Goal: Find specific fact: Find specific fact

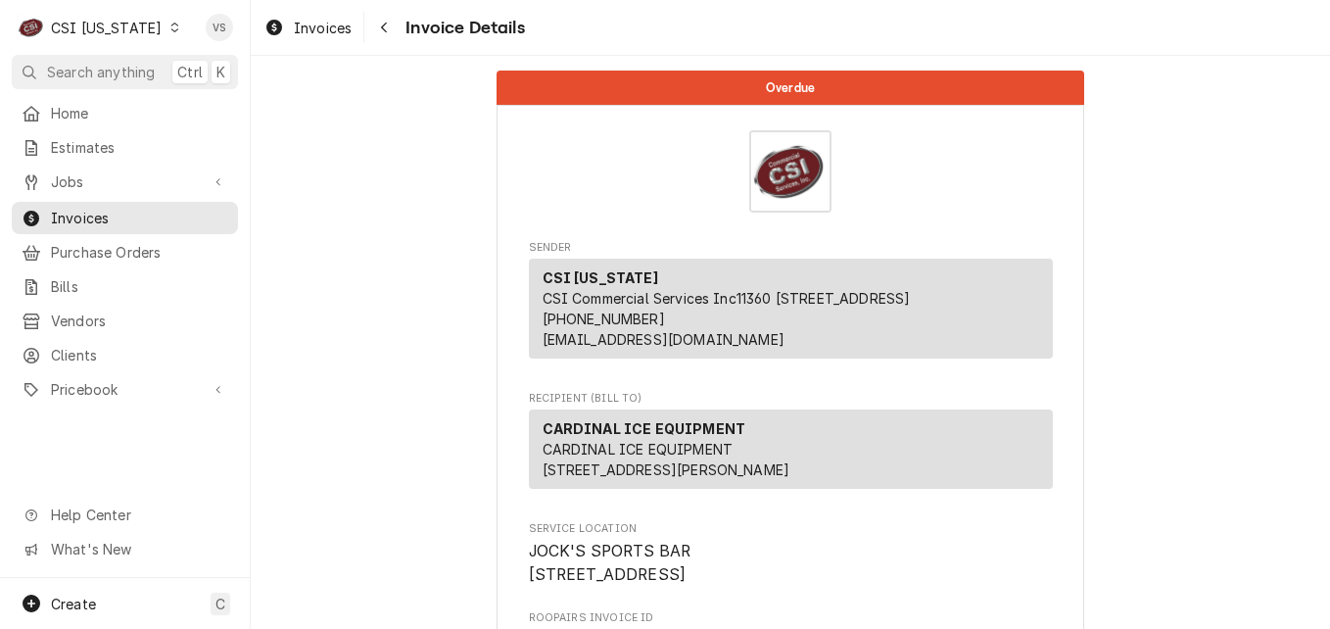
scroll to position [2731, 0]
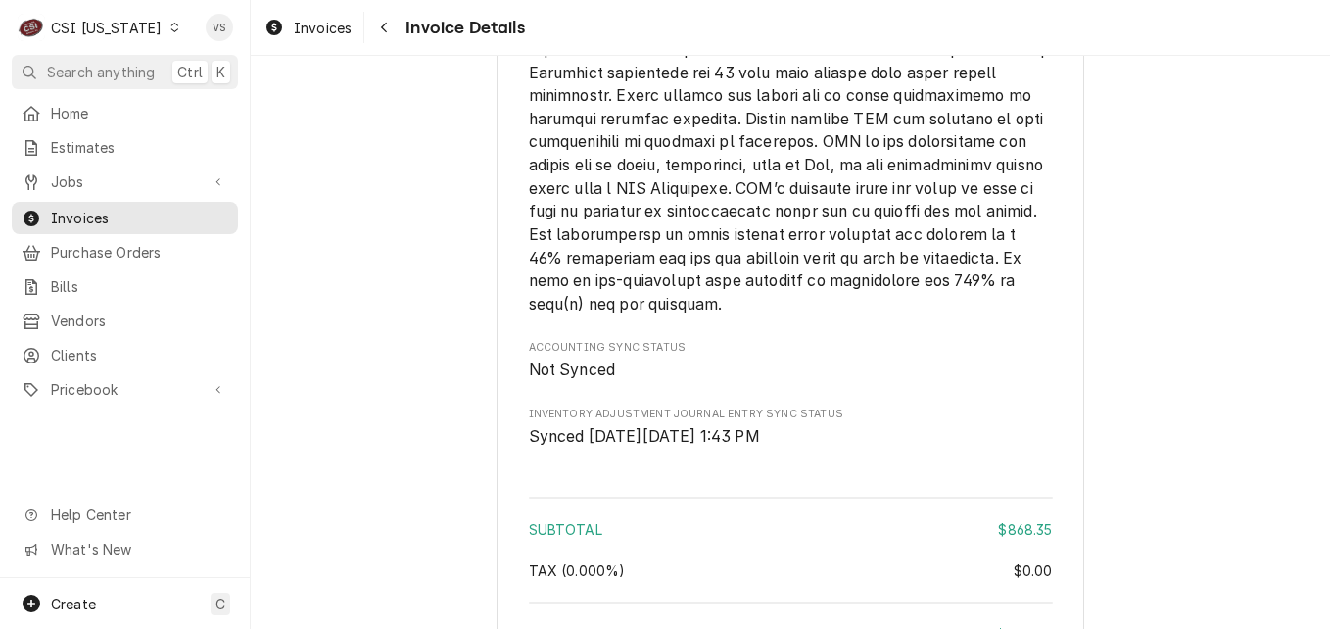
click at [167, 26] on div "Dynamic Content Wrapper" at bounding box center [174, 28] width 14 height 14
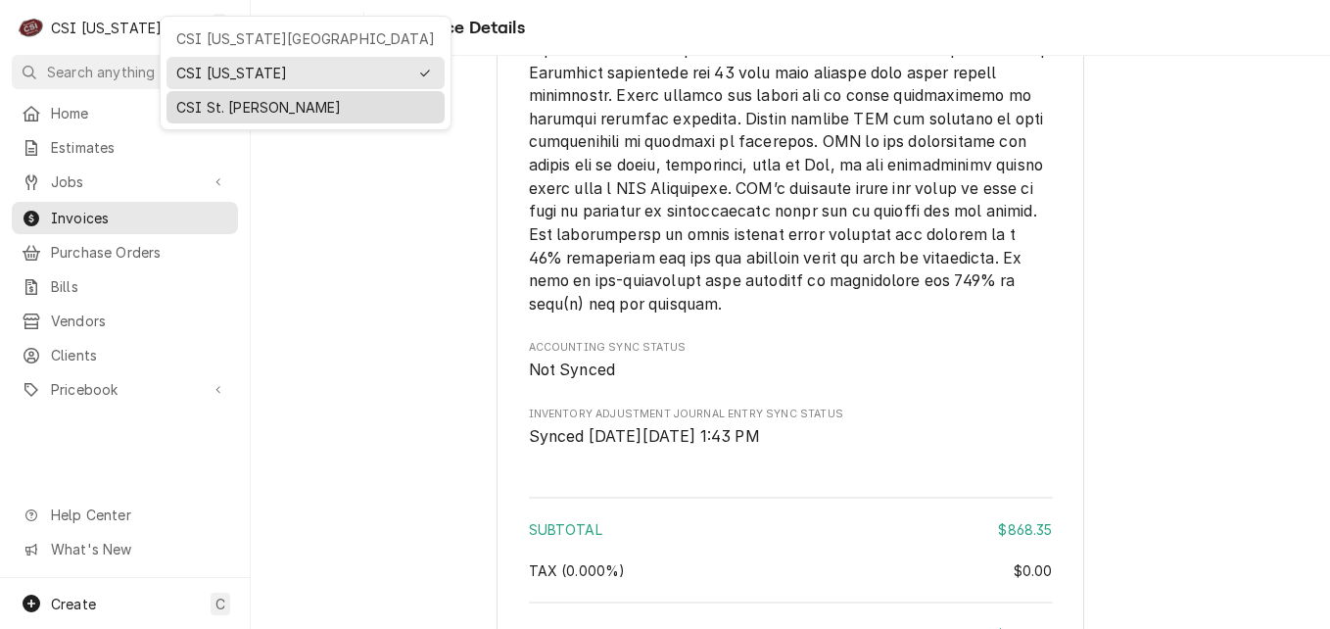
click at [230, 107] on div "CSI St. [PERSON_NAME]" at bounding box center [305, 107] width 258 height 21
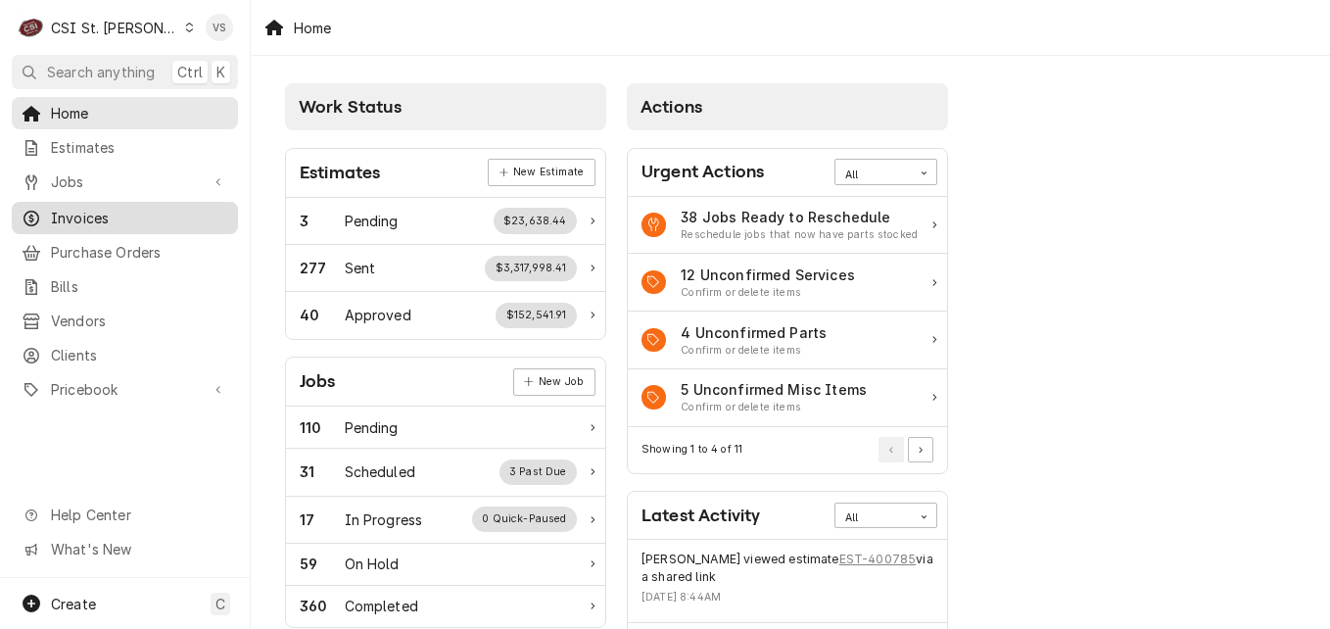
click at [86, 214] on span "Invoices" at bounding box center [139, 218] width 177 height 21
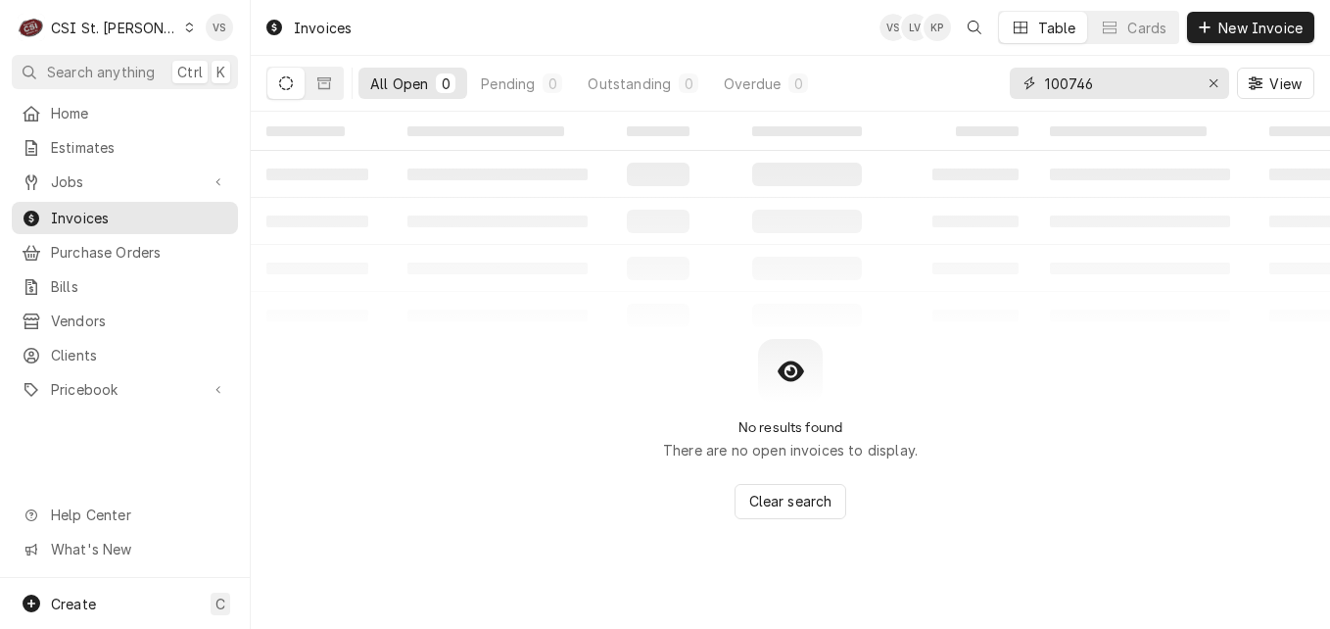
drag, startPoint x: 1099, startPoint y: 83, endPoint x: 995, endPoint y: 87, distance: 104.8
click at [995, 87] on div "All Open 0 Pending 0 Outstanding 0 Overdue 0 100746 View" at bounding box center [790, 83] width 1048 height 55
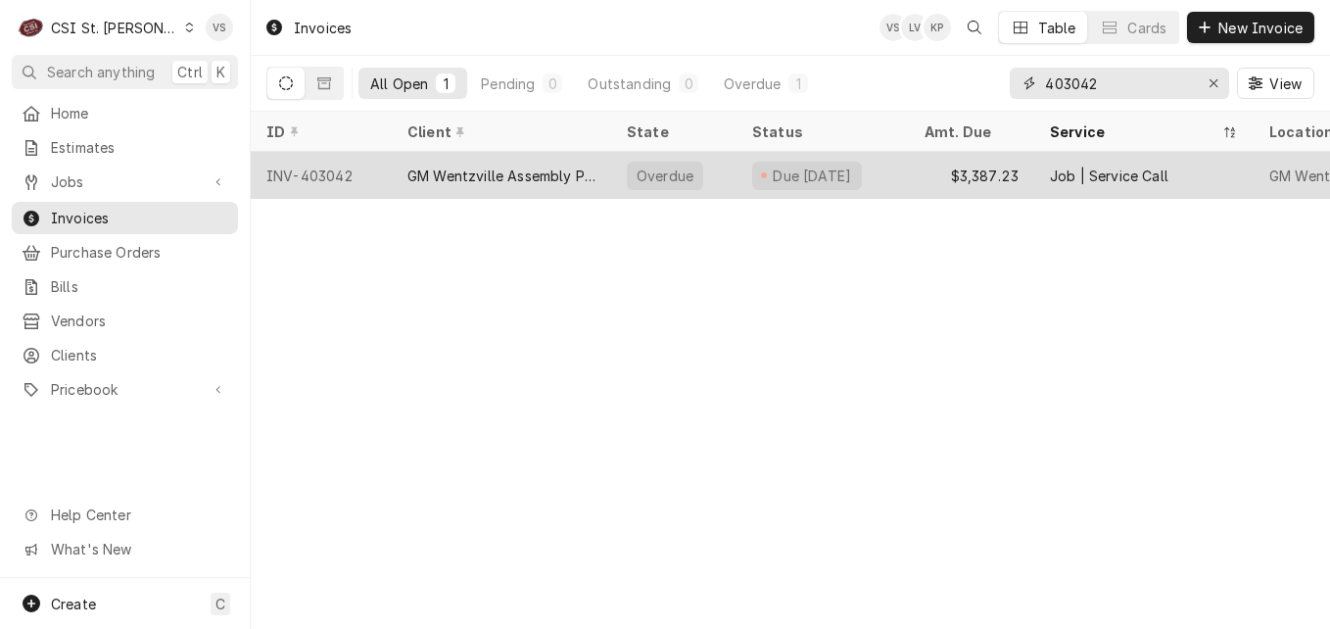
type input "403042"
click at [426, 180] on div "GM Wentzville Assembly Plant" at bounding box center [501, 175] width 188 height 21
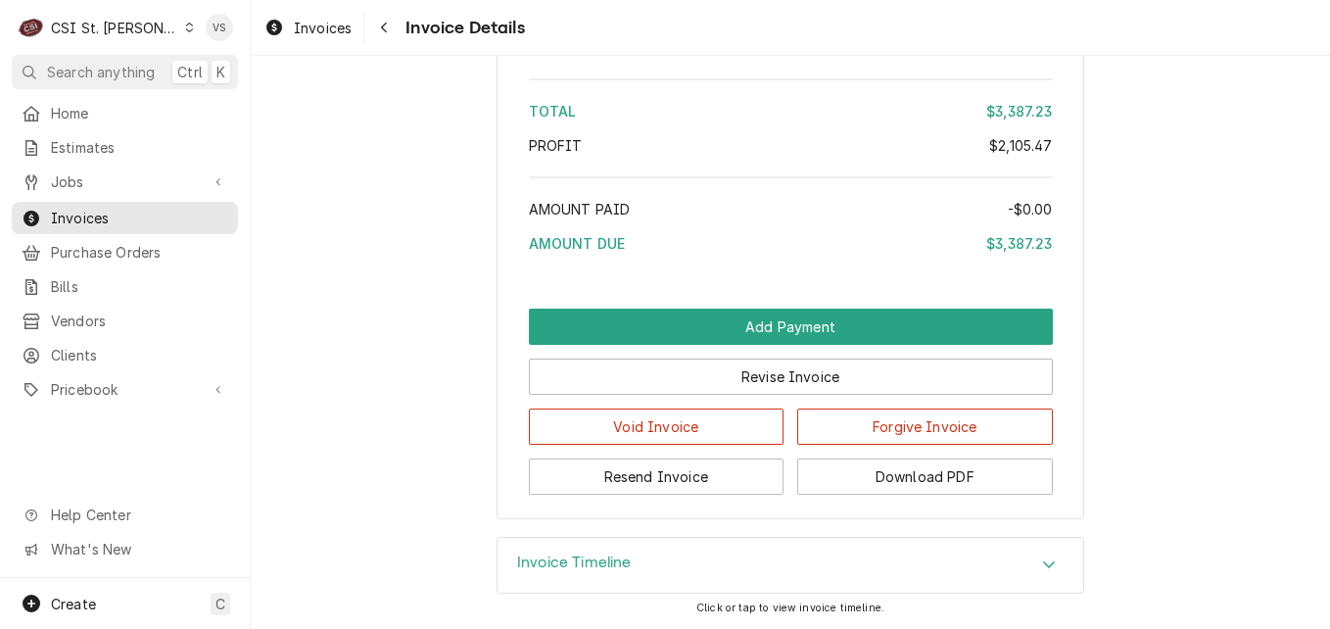
scroll to position [4954, 0]
click at [911, 478] on button "Download PDF" at bounding box center [925, 476] width 256 height 36
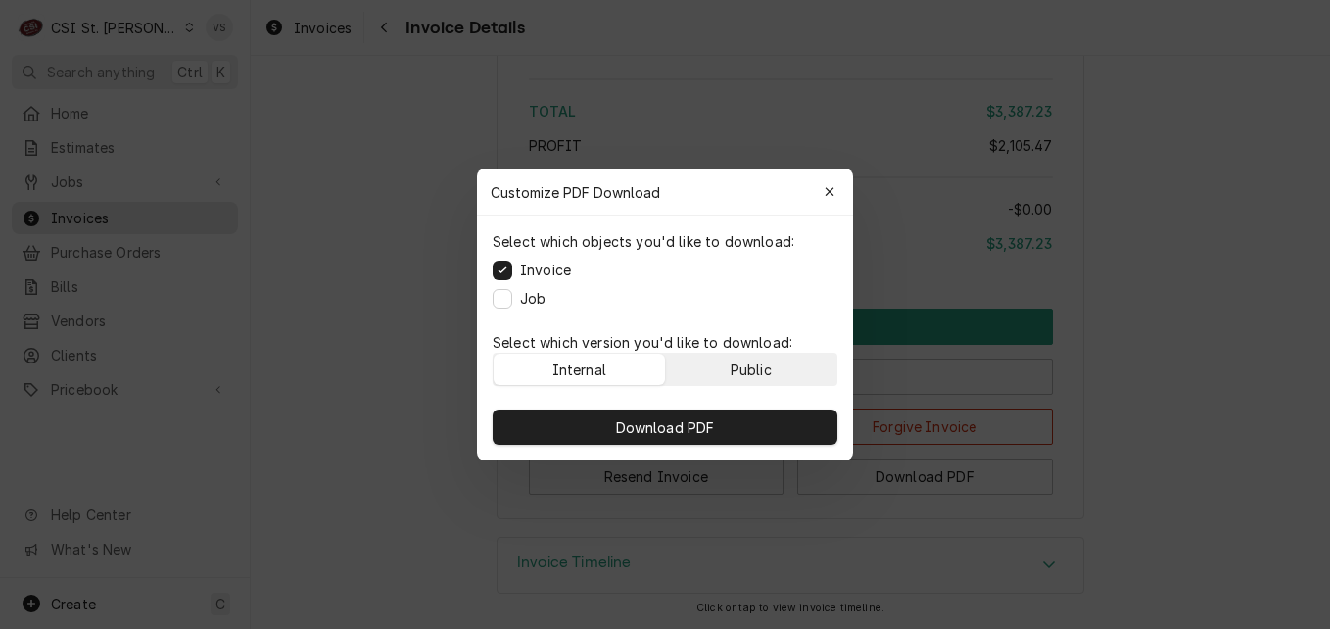
click at [764, 372] on div "Public" at bounding box center [750, 369] width 41 height 21
click at [752, 402] on div "Download PDF" at bounding box center [665, 427] width 376 height 67
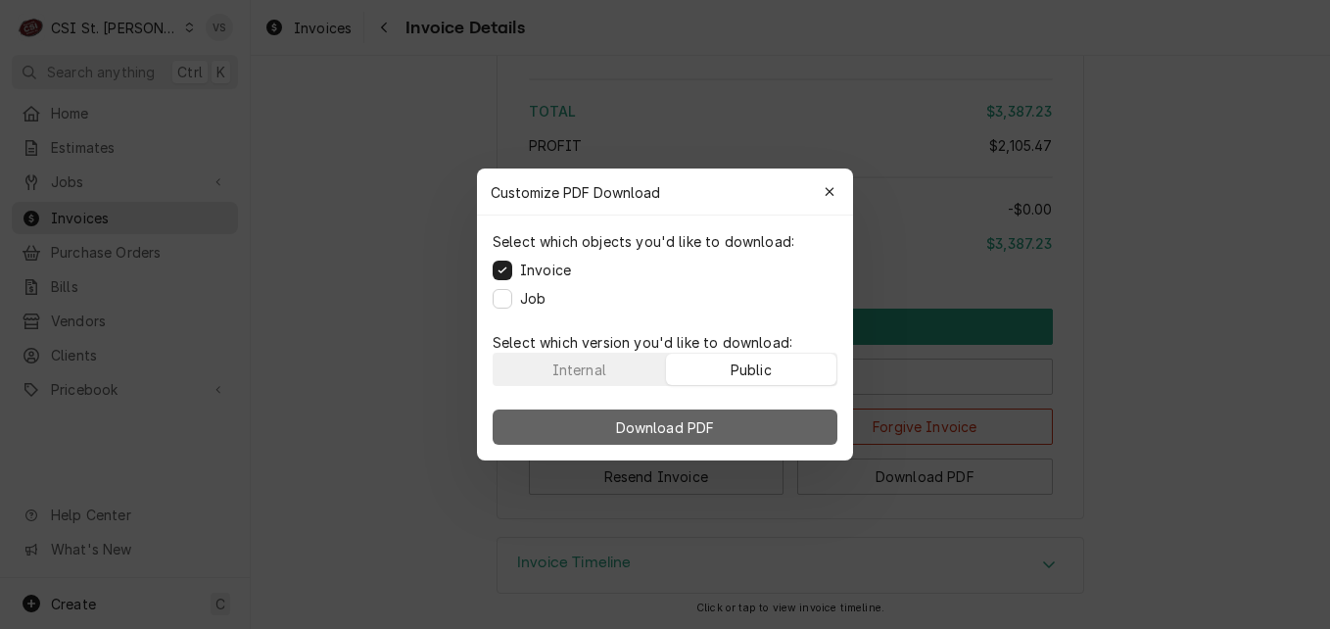
click at [754, 412] on button "Download PDF" at bounding box center [664, 426] width 345 height 35
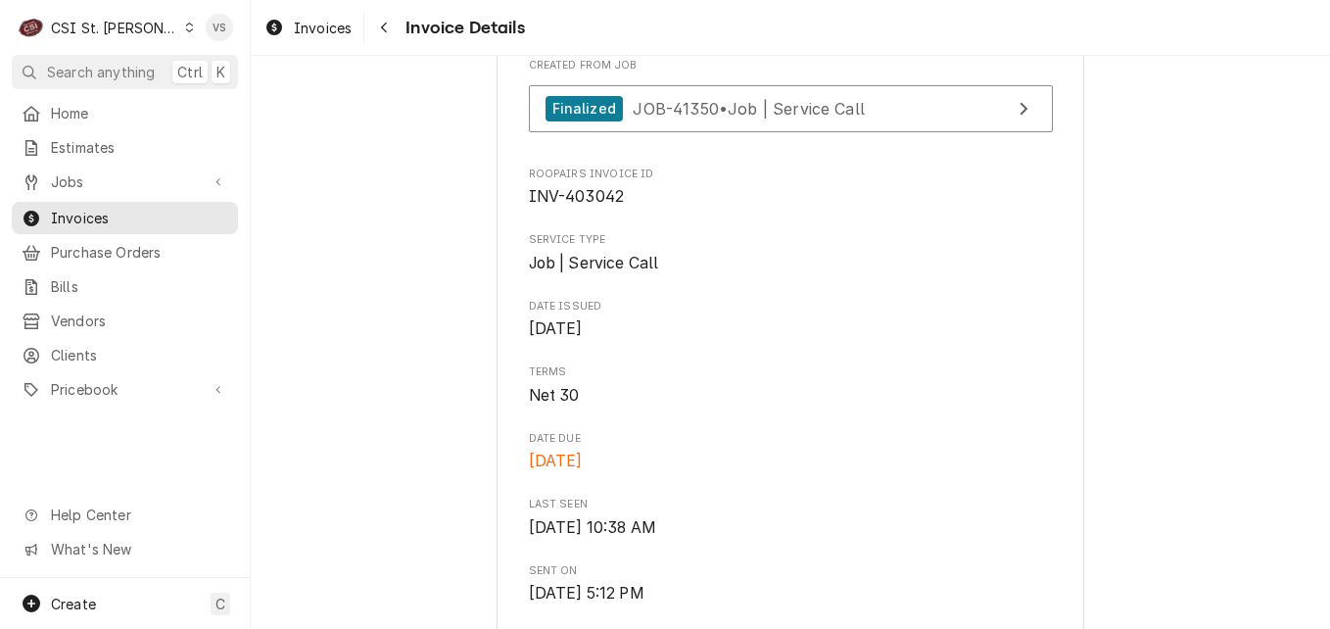
scroll to position [548, 0]
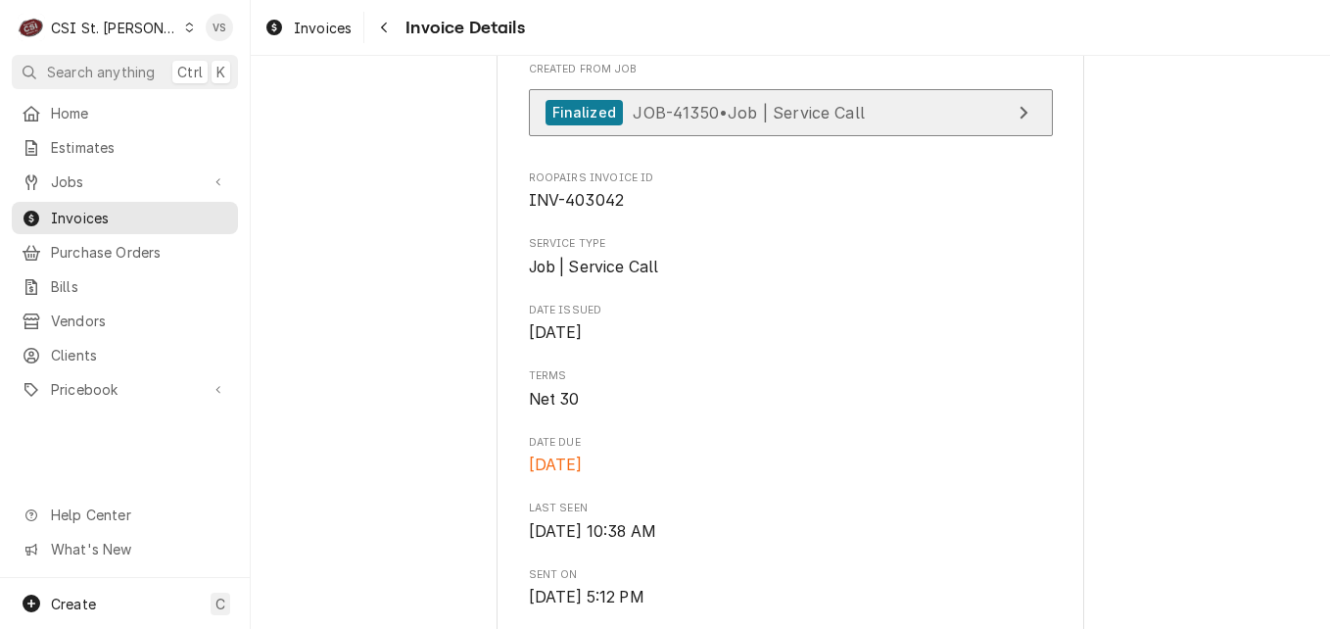
click at [803, 121] on span "JOB-41350 • Job | Service Call" at bounding box center [748, 112] width 232 height 20
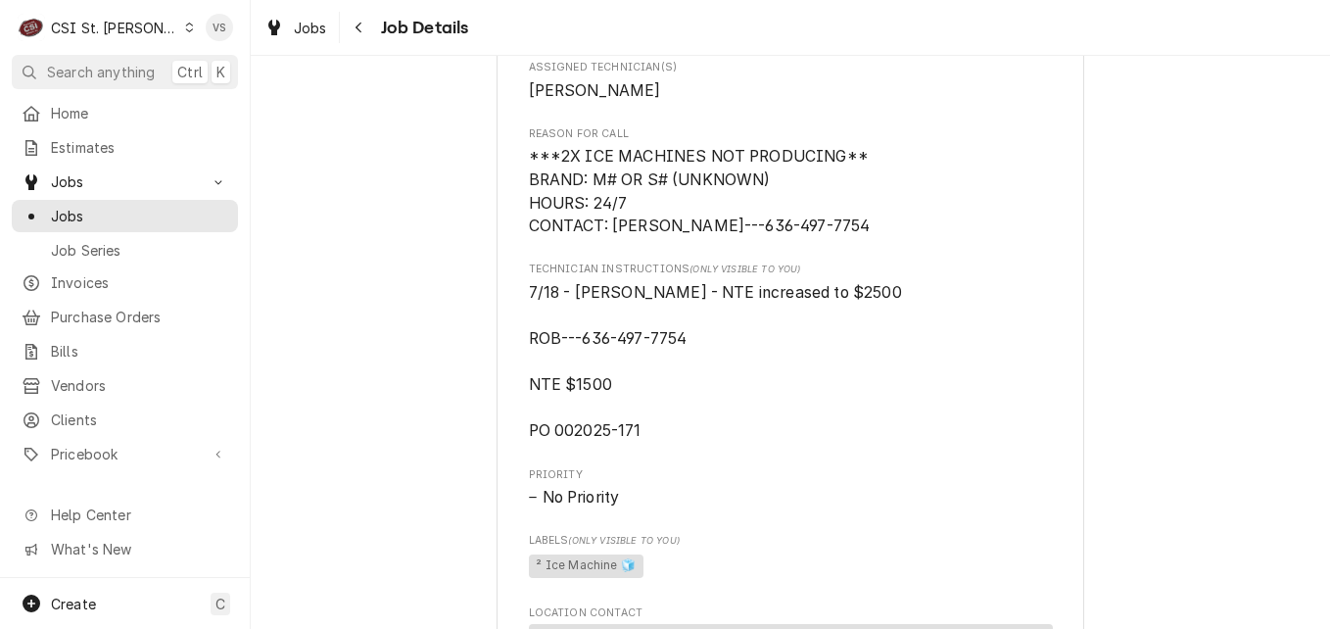
scroll to position [1077, 0]
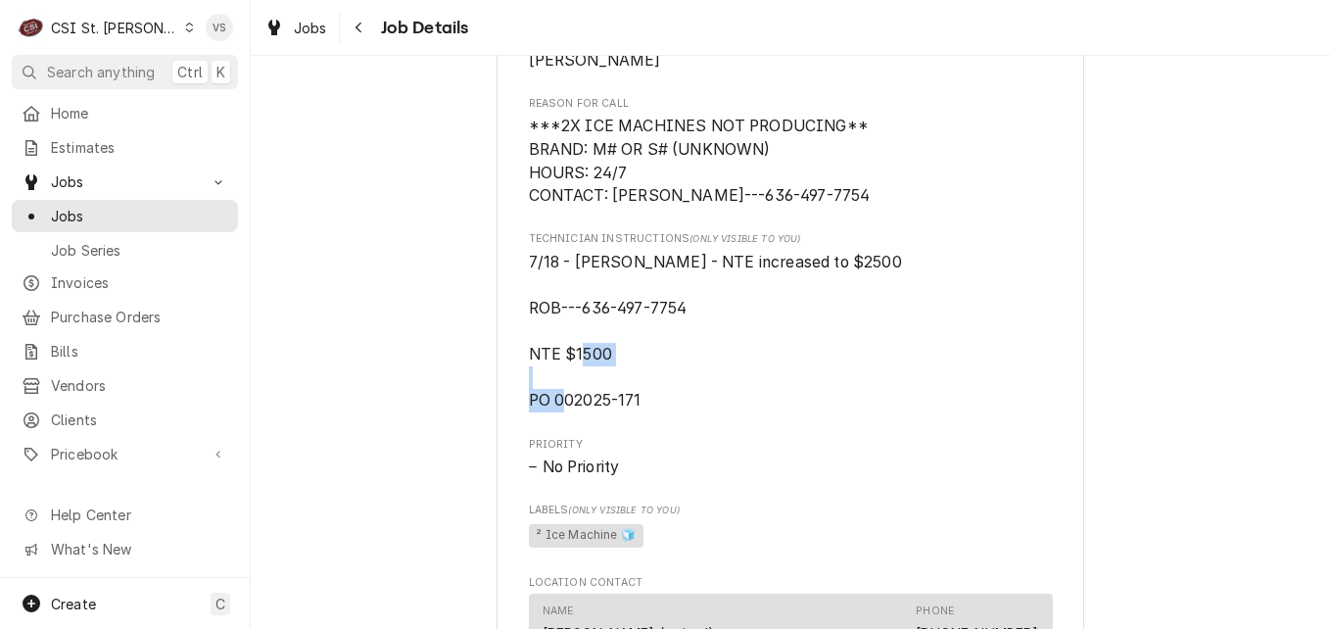
drag, startPoint x: 630, startPoint y: 398, endPoint x: 548, endPoint y: 398, distance: 82.2
click at [548, 398] on span "7/18 - [PERSON_NAME] - NTE increased to $2500 ROB---636-497-7754 NTE $1500 PO 0…" at bounding box center [715, 332] width 373 height 158
drag, startPoint x: 548, startPoint y: 398, endPoint x: 639, endPoint y: 397, distance: 91.1
click at [639, 397] on span "7/18 - [PERSON_NAME] - NTE increased to $2500 ROB---636-497-7754 NTE $1500 PO 0…" at bounding box center [791, 332] width 524 height 162
drag, startPoint x: 642, startPoint y: 400, endPoint x: 524, endPoint y: 403, distance: 118.5
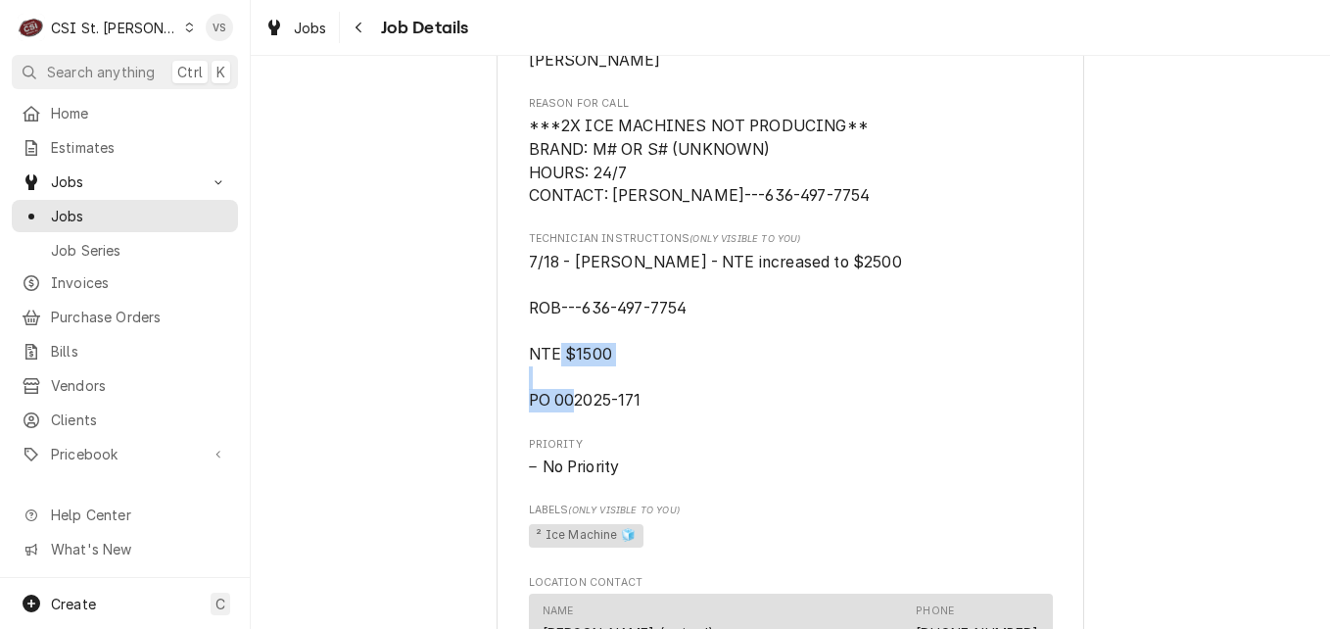
click at [529, 403] on span "7/18 - [PERSON_NAME] - NTE increased to $2500 ROB---636-497-7754 NTE $1500 PO 0…" at bounding box center [791, 332] width 524 height 162
drag, startPoint x: 524, startPoint y: 403, endPoint x: 541, endPoint y: 402, distance: 17.6
copy span "PO 002025-171"
